Goal: Information Seeking & Learning: Stay updated

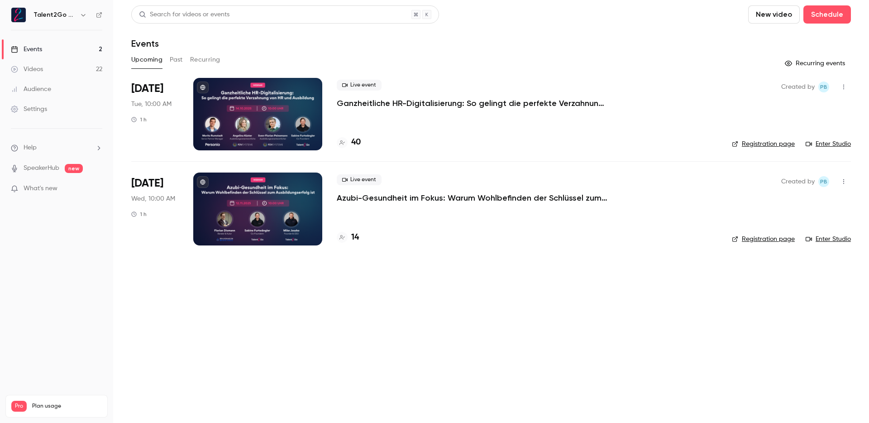
click at [573, 244] on div "Live event Azubi-Gesundheit im Fokus: Warum Wohlbefinden der Schlüssel zum Ausb…" at bounding box center [527, 209] width 381 height 72
click at [567, 245] on li "Nov 12 Wed, 10:00 AM 1 h Live event Azubi-Gesundheit im Fokus: Warum Wohlbefind…" at bounding box center [491, 208] width 720 height 95
click at [640, 61] on div "Upcoming Past Recurring" at bounding box center [491, 60] width 720 height 14
